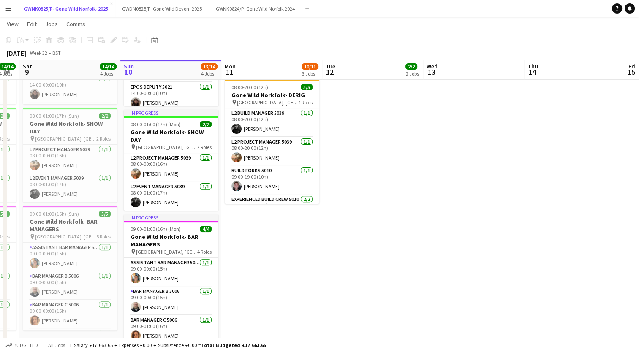
scroll to position [0, 182]
click at [226, 131] on app-card-role "L2 Build Manager 5039 [DATE] 08:00-20:00 (12h) [PERSON_NAME]" at bounding box center [272, 123] width 95 height 29
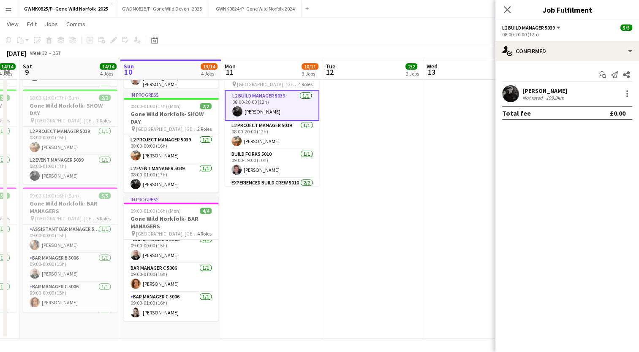
scroll to position [0, 0]
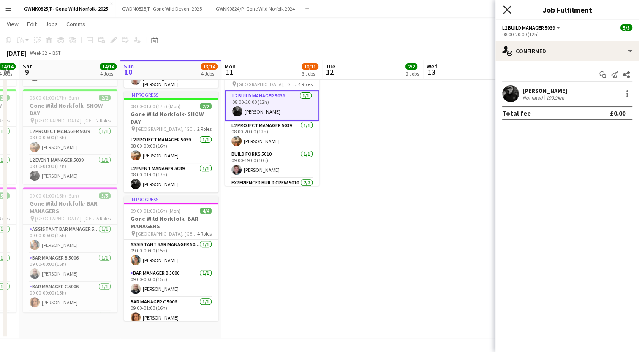
click at [508, 10] on icon "Close pop-in" at bounding box center [507, 9] width 8 height 8
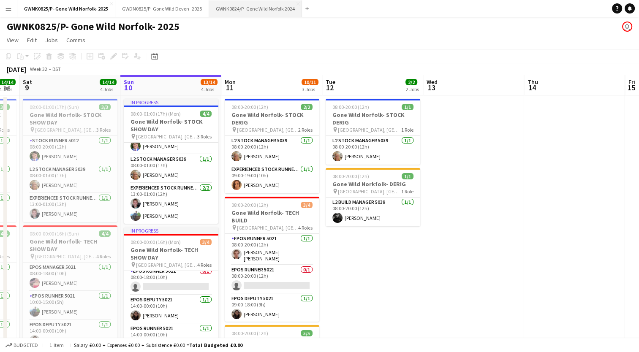
click at [229, 11] on button "GWNK0824/P- Gone Wild Norfolk 2024 Close" at bounding box center [255, 8] width 93 height 16
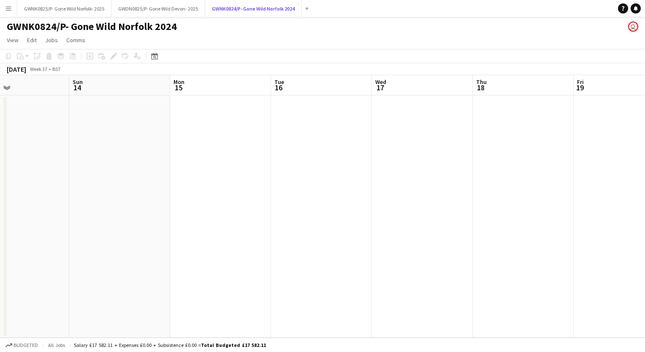
scroll to position [0, 353]
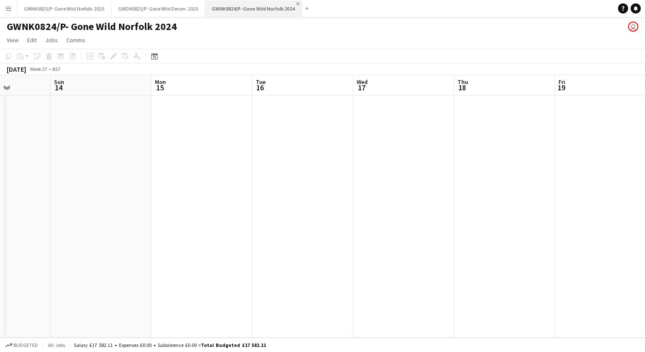
click at [297, 4] on app-icon "Close" at bounding box center [298, 3] width 3 height 3
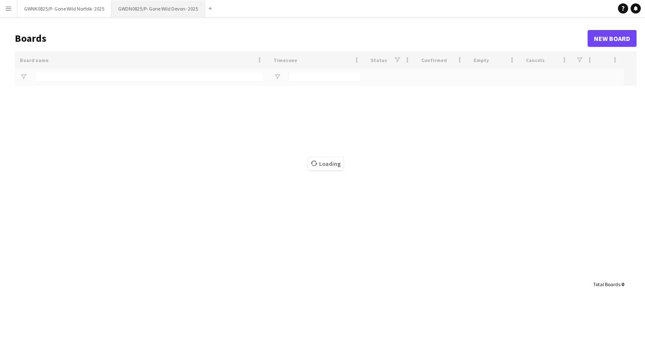
type input "*********"
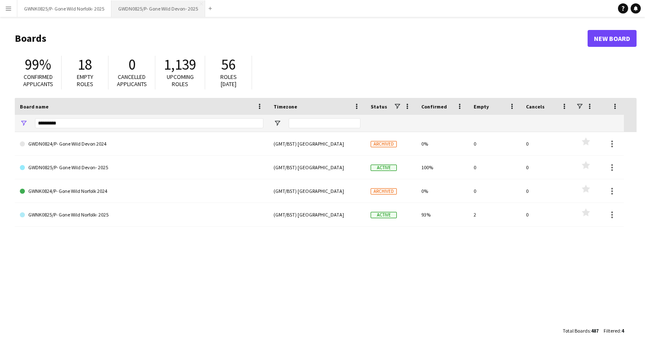
click at [181, 8] on button "GWDN0825/P- Gone Wild Devon- 2025 Close" at bounding box center [159, 8] width 94 height 16
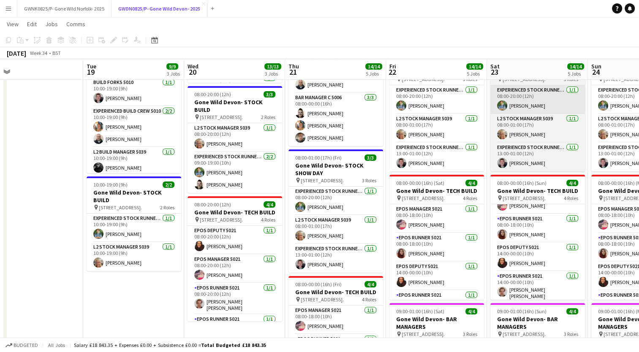
scroll to position [141, 0]
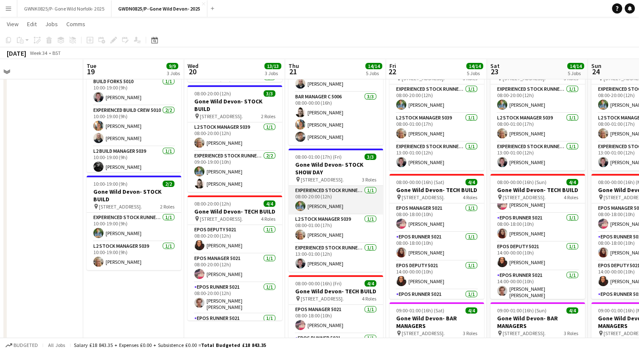
click at [363, 204] on app-card-role "Experienced Stock Runner 5012 [DATE] 08:00-20:00 (12h) [PERSON_NAME]" at bounding box center [336, 200] width 95 height 29
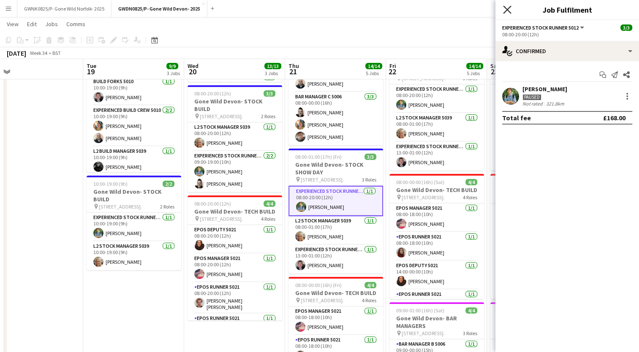
click at [507, 11] on icon "Close pop-in" at bounding box center [507, 9] width 8 height 8
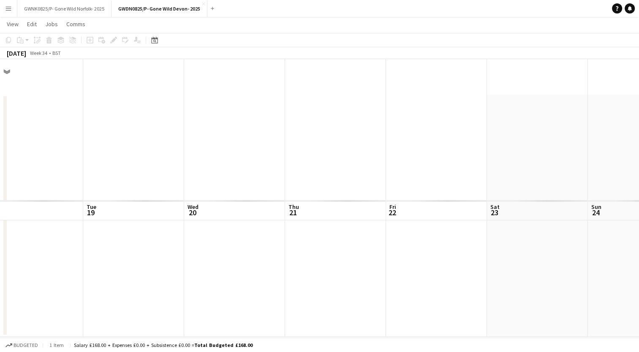
scroll to position [0, 0]
